Goal: Task Accomplishment & Management: Use online tool/utility

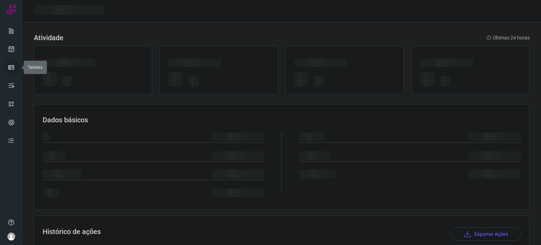
click at [11, 67] on icon at bounding box center [11, 67] width 7 height 7
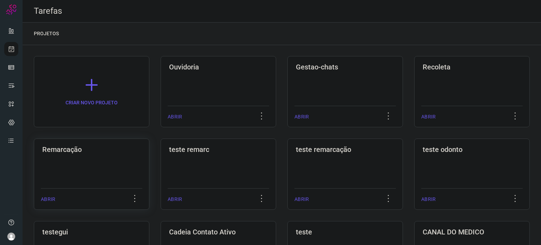
click at [115, 150] on h3 "Remarcação" at bounding box center [91, 149] width 99 height 8
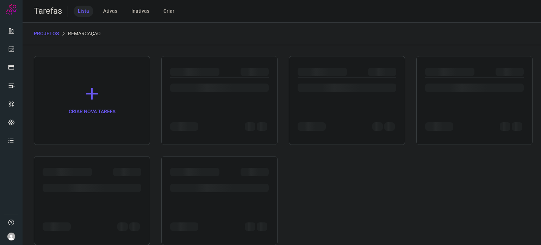
click at [115, 150] on div "CRIAR NOVA TAREFA" at bounding box center [282, 150] width 496 height 189
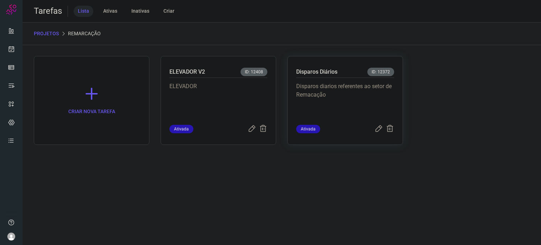
click at [325, 84] on p "Disparos diarios referentes ao setor de Remacação" at bounding box center [345, 99] width 98 height 35
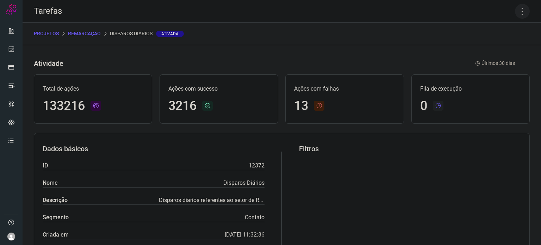
click at [517, 11] on icon at bounding box center [522, 11] width 15 height 15
click at [485, 45] on li "Executar" at bounding box center [492, 46] width 64 height 11
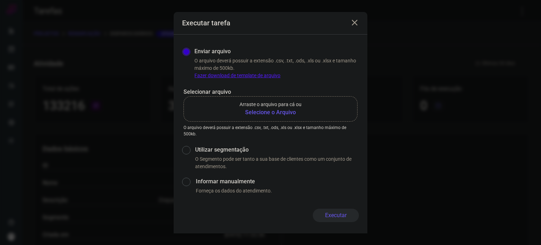
click at [275, 112] on b "Selecione o Arquivo" at bounding box center [271, 112] width 62 height 8
click at [0, 0] on input "Arraste o arquivo para cá ou Selecione o Arquivo" at bounding box center [0, 0] width 0 height 0
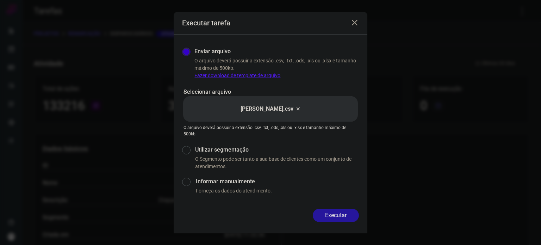
click at [343, 215] on button "Executar" at bounding box center [336, 215] width 46 height 13
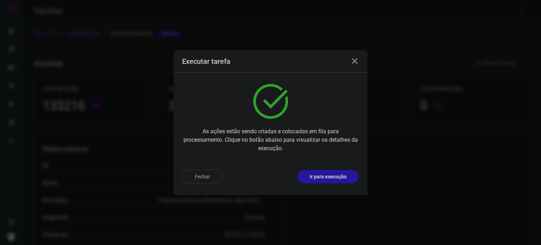
click at [335, 174] on p "Ir para execução" at bounding box center [328, 176] width 37 height 7
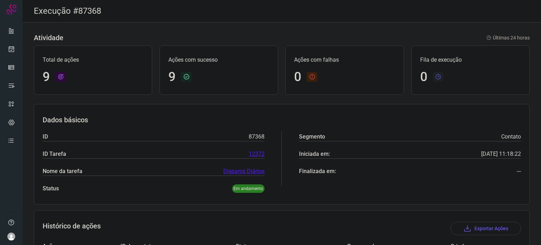
scroll to position [201, 0]
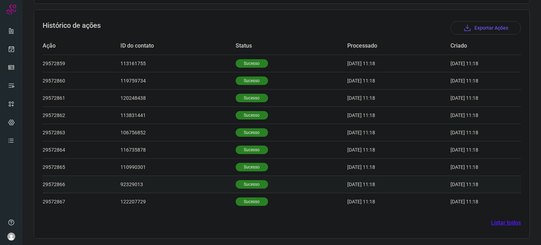
click at [254, 176] on td "Sucesso" at bounding box center [292, 184] width 112 height 17
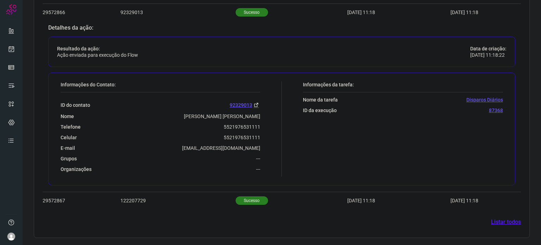
scroll to position [371, 0]
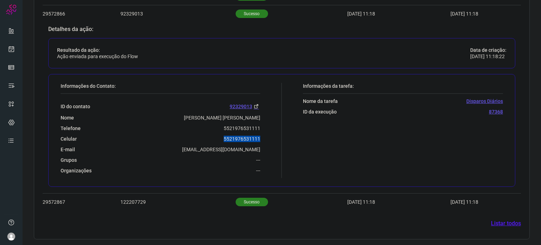
drag, startPoint x: 218, startPoint y: 137, endPoint x: 262, endPoint y: 137, distance: 43.4
click at [262, 137] on div "Informações do Contato: ID do contato 92329013 Nome Lana Karine Torres Vasconce…" at bounding box center [169, 130] width 225 height 95
copy p "5521976531111"
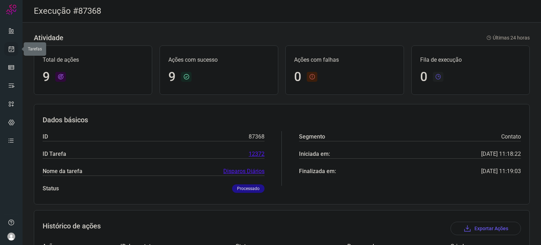
click at [16, 49] on link at bounding box center [11, 49] width 14 height 14
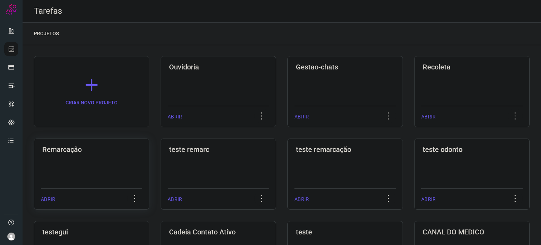
click at [98, 171] on div "Remarcação ABRIR" at bounding box center [92, 174] width 116 height 71
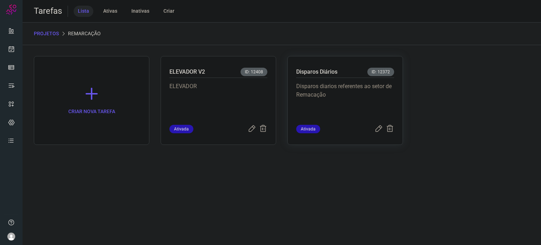
click at [316, 87] on p "Disparos diarios referentes ao setor de Remacação" at bounding box center [345, 99] width 98 height 35
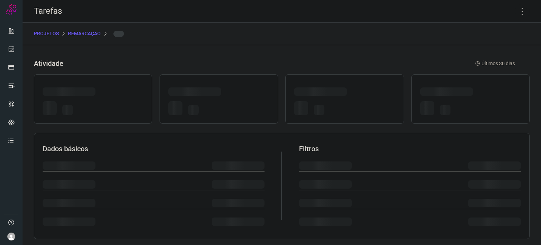
click at [316, 87] on div at bounding box center [345, 98] width 118 height 49
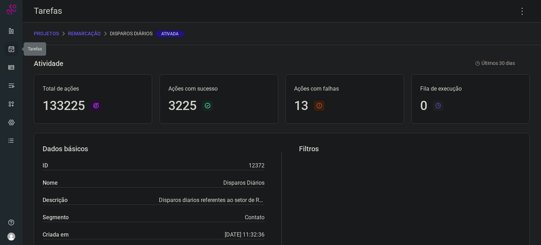
click at [11, 49] on icon at bounding box center [11, 48] width 7 height 7
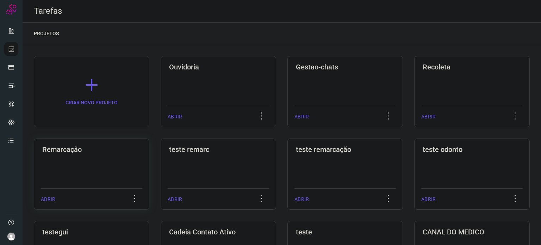
click at [118, 184] on div "Remarcação ABRIR" at bounding box center [92, 174] width 116 height 71
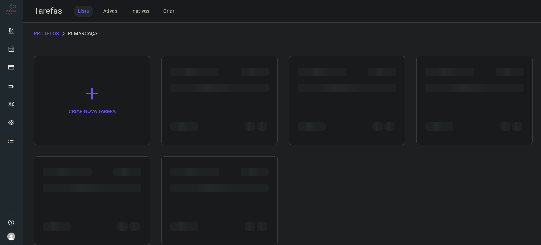
click at [118, 184] on div at bounding box center [92, 188] width 99 height 8
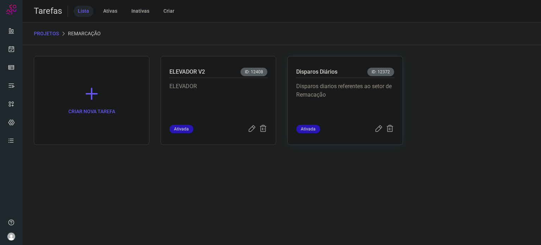
click at [321, 90] on p "Disparos diarios referentes ao setor de Remacação" at bounding box center [345, 99] width 98 height 35
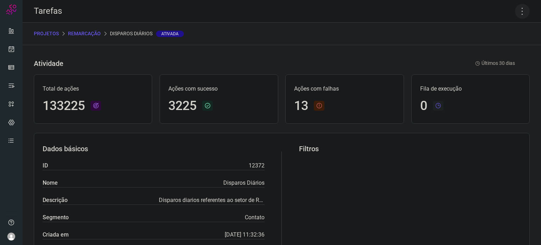
click at [515, 14] on icon at bounding box center [522, 11] width 15 height 15
click at [495, 44] on li "Executar" at bounding box center [492, 46] width 64 height 11
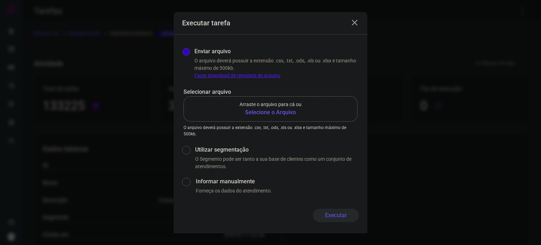
click at [286, 114] on b "Selecione o Arquivo" at bounding box center [271, 112] width 62 height 8
click at [0, 0] on input "Arraste o arquivo para cá ou Selecione o Arquivo" at bounding box center [0, 0] width 0 height 0
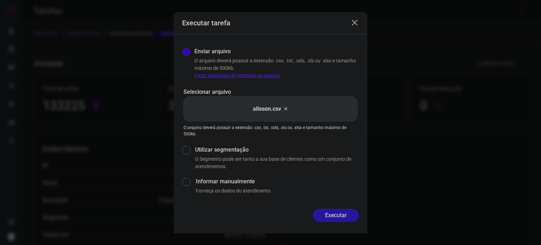
click at [327, 214] on button "Executar" at bounding box center [336, 215] width 46 height 13
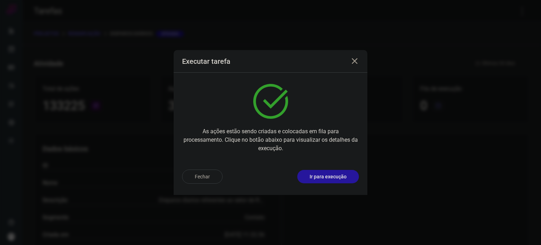
click at [334, 173] on p "Ir para execução" at bounding box center [328, 176] width 37 height 7
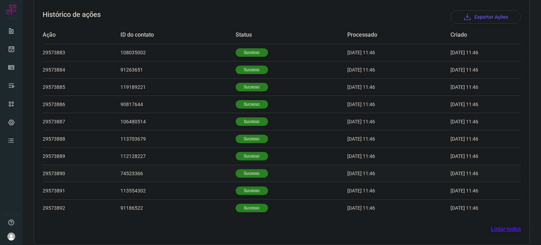
click at [239, 174] on p "Sucesso" at bounding box center [252, 173] width 32 height 8
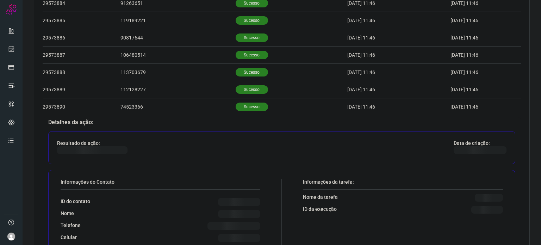
scroll to position [353, 0]
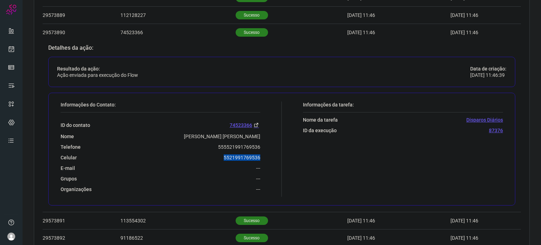
drag, startPoint x: 220, startPoint y: 159, endPoint x: 262, endPoint y: 157, distance: 42.0
click at [262, 157] on div "Informações do Contato: ID do contato 74523366 Nome Rosa Maria De Souza Guimara…" at bounding box center [169, 149] width 225 height 95
copy p "5521991769536"
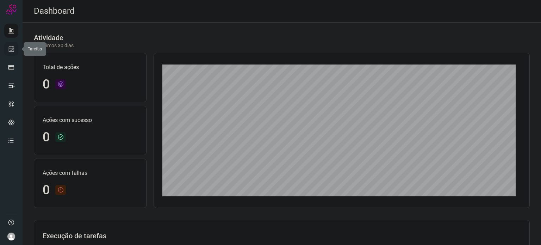
click at [9, 50] on icon at bounding box center [11, 48] width 7 height 7
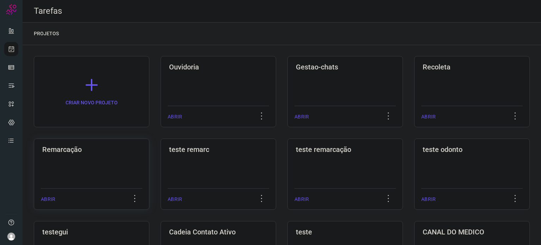
click at [117, 148] on h3 "Remarcação" at bounding box center [91, 149] width 99 height 8
click at [116, 148] on h3 "Remarcação" at bounding box center [91, 149] width 99 height 8
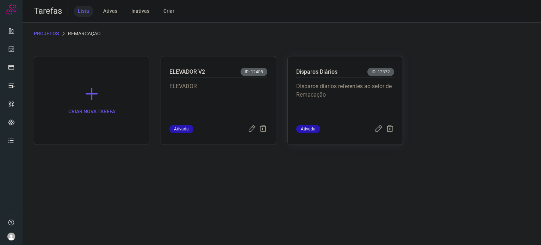
click at [302, 104] on p "Disparos diarios referentes ao setor de Remacação" at bounding box center [345, 99] width 98 height 35
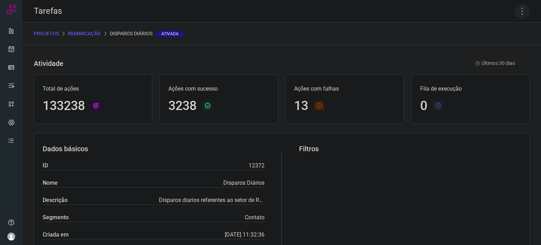
click at [520, 8] on icon at bounding box center [522, 11] width 15 height 15
click at [495, 47] on li "Executar" at bounding box center [492, 46] width 64 height 11
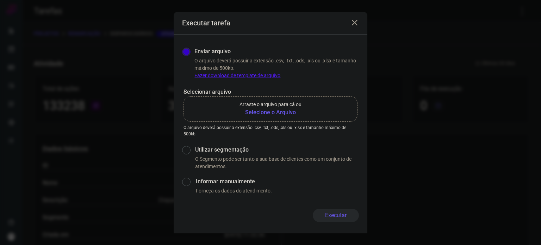
click at [253, 115] on b "Selecione o Arquivo" at bounding box center [271, 112] width 62 height 8
click at [0, 0] on input "Arraste o arquivo para cá ou Selecione o Arquivo" at bounding box center [0, 0] width 0 height 0
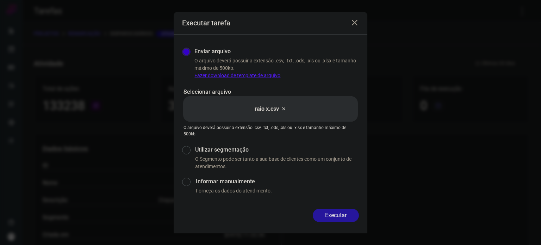
click at [333, 210] on button "Executar" at bounding box center [336, 215] width 46 height 13
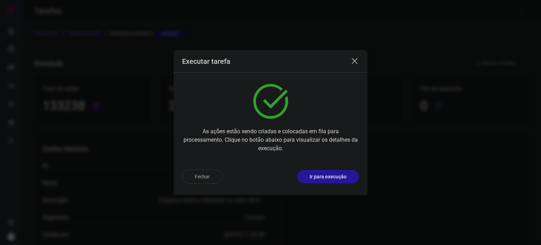
click at [324, 181] on button "Ir para execução" at bounding box center [329, 176] width 62 height 13
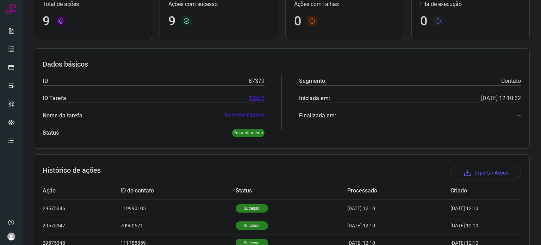
scroll to position [176, 0]
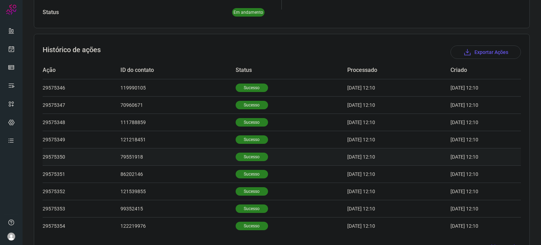
click at [248, 149] on td "Sucesso" at bounding box center [292, 156] width 112 height 17
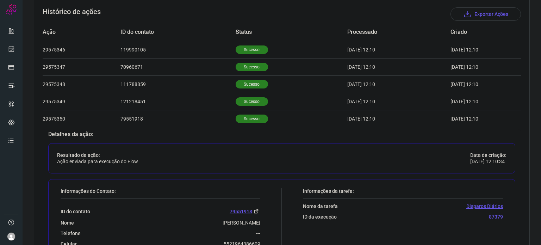
scroll to position [247, 0]
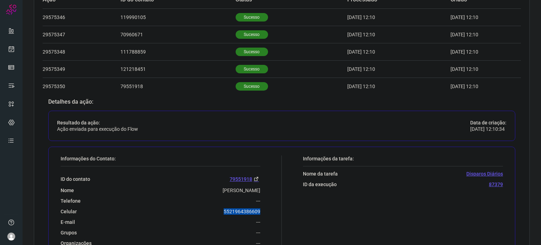
drag, startPoint x: 212, startPoint y: 210, endPoint x: 264, endPoint y: 211, distance: 52.2
click at [264, 211] on div "Informações do Contato: ID do contato 79551918 Nome ARIANA Telefone --- Celular…" at bounding box center [169, 202] width 225 height 95
copy p "5521964386609"
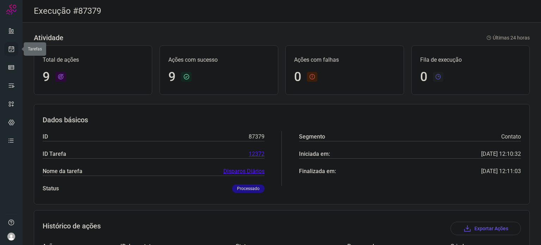
click at [12, 43] on link at bounding box center [11, 49] width 14 height 14
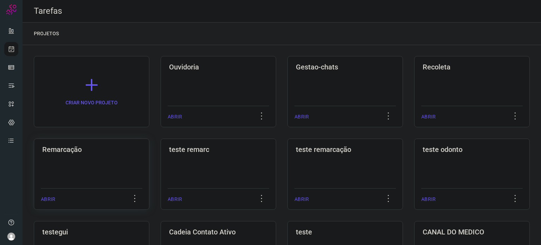
click at [61, 156] on div "Remarcação ABRIR" at bounding box center [92, 174] width 116 height 71
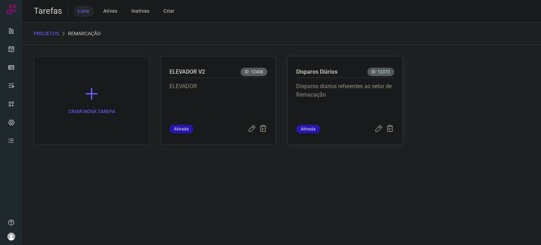
click at [339, 109] on p "Disparos diarios referentes ao setor de Remacação" at bounding box center [345, 99] width 98 height 35
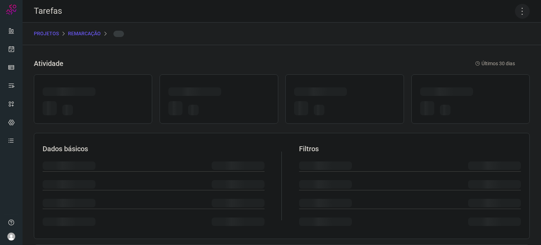
click at [515, 10] on icon at bounding box center [522, 11] width 15 height 15
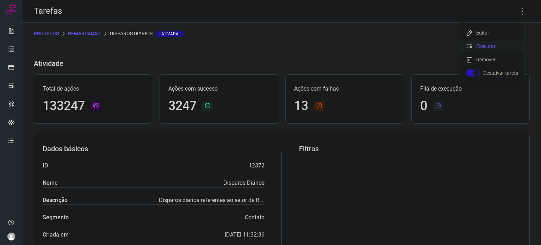
click at [490, 44] on li "Executar" at bounding box center [492, 46] width 64 height 11
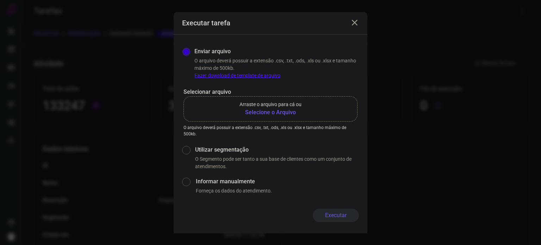
click at [269, 113] on b "Selecione o Arquivo" at bounding box center [271, 112] width 62 height 8
click at [0, 0] on input "Arraste o arquivo para cá ou Selecione o Arquivo" at bounding box center [0, 0] width 0 height 0
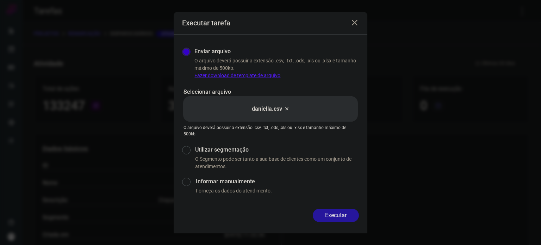
click at [333, 214] on button "Executar" at bounding box center [336, 215] width 46 height 13
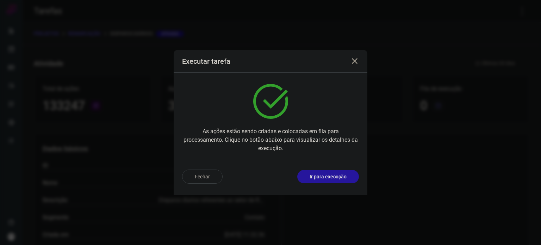
click at [337, 175] on p "Ir para execução" at bounding box center [328, 176] width 37 height 7
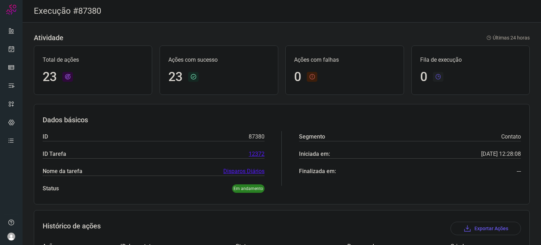
scroll to position [49, 0]
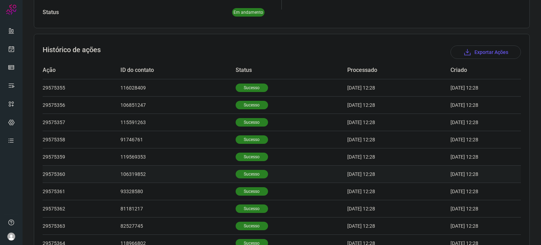
click at [241, 170] on p "Sucesso" at bounding box center [252, 174] width 32 height 8
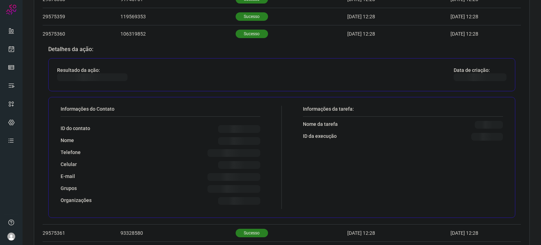
scroll to position [317, 0]
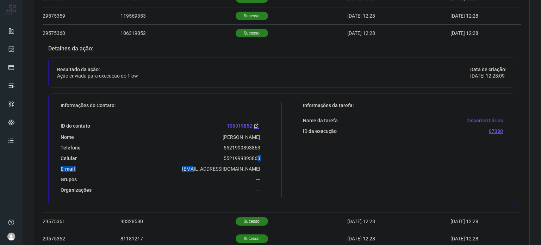
drag, startPoint x: 202, startPoint y: 164, endPoint x: 254, endPoint y: 159, distance: 52.4
click at [254, 159] on div "ID do contato 106319852 Nome [PERSON_NAME] Telefone 5521999893863 Celular [PHON…" at bounding box center [161, 153] width 200 height 80
click at [220, 153] on div "ID do contato 106319852 Nome [PERSON_NAME] Telefone 5521999893863 Celular [PHON…" at bounding box center [161, 153] width 200 height 80
drag, startPoint x: 216, startPoint y: 154, endPoint x: 262, endPoint y: 154, distance: 46.5
click at [262, 154] on div "Informações do Contato: ID do contato 106319852 Nome [PERSON_NAME] Telefone 552…" at bounding box center [169, 149] width 225 height 95
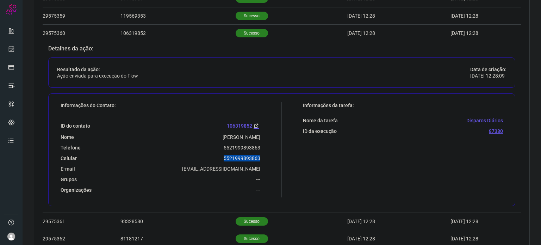
copy p "5521999893863"
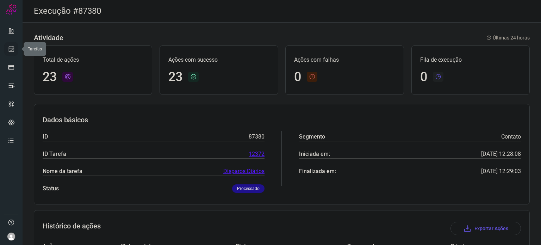
click at [12, 47] on icon at bounding box center [11, 48] width 7 height 7
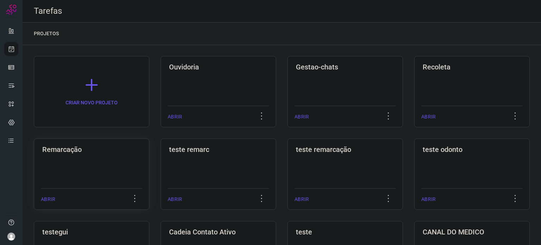
click at [118, 165] on div "Remarcação ABRIR" at bounding box center [92, 174] width 116 height 71
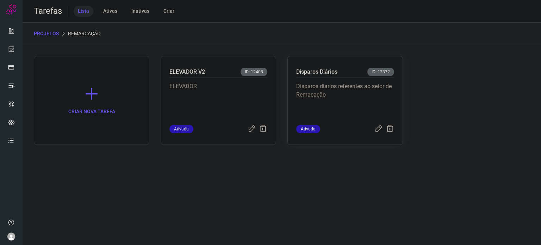
click at [332, 88] on p "Disparos diarios referentes ao setor de Remacação" at bounding box center [345, 99] width 98 height 35
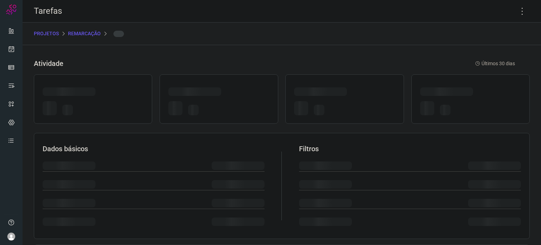
click at [332, 90] on div at bounding box center [320, 91] width 53 height 8
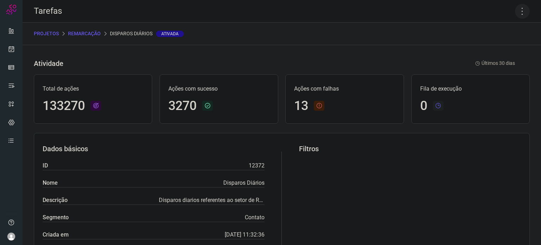
click at [517, 11] on icon at bounding box center [522, 11] width 15 height 15
click at [493, 47] on li "Executar" at bounding box center [492, 46] width 64 height 11
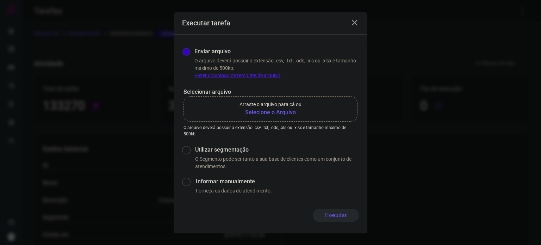
click at [289, 107] on p "Arraste o arquivo para cá ou" at bounding box center [271, 104] width 62 height 7
click at [0, 0] on input "Arraste o arquivo para cá ou Selecione o Arquivo" at bounding box center [0, 0] width 0 height 0
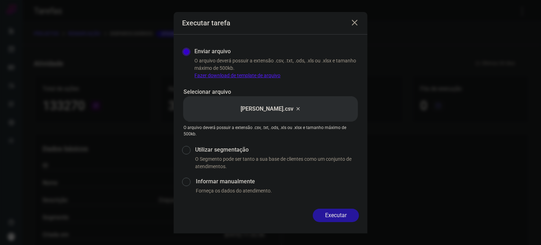
click at [335, 212] on button "Executar" at bounding box center [336, 215] width 46 height 13
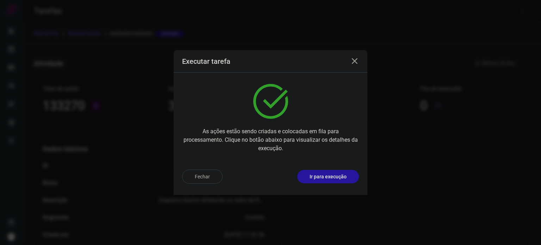
click at [319, 178] on p "Ir para execução" at bounding box center [328, 176] width 37 height 7
